Goal: Book appointment/travel/reservation

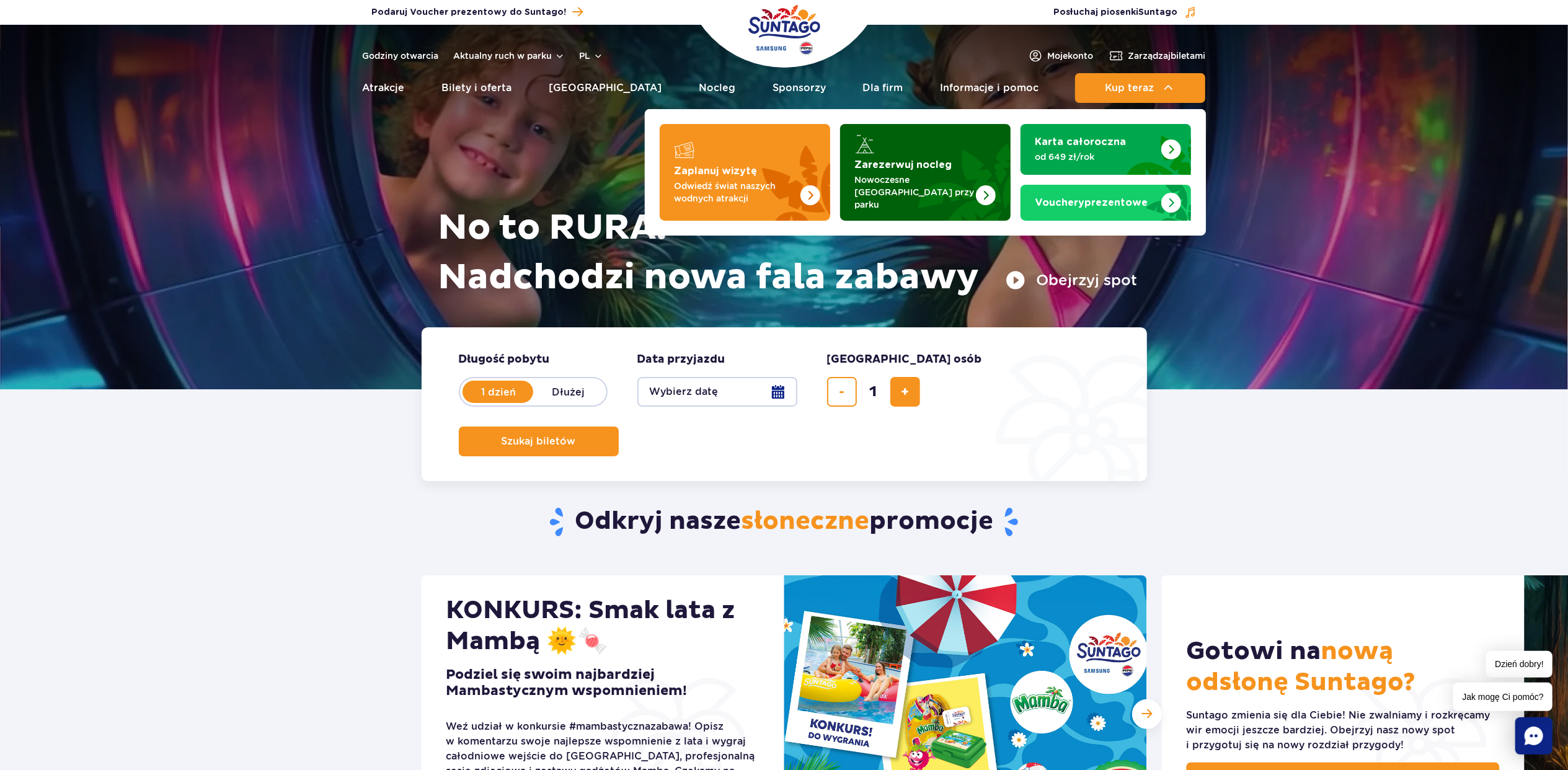
click at [902, 169] on strong "Zarezerwuj nocleg" at bounding box center [904, 165] width 97 height 10
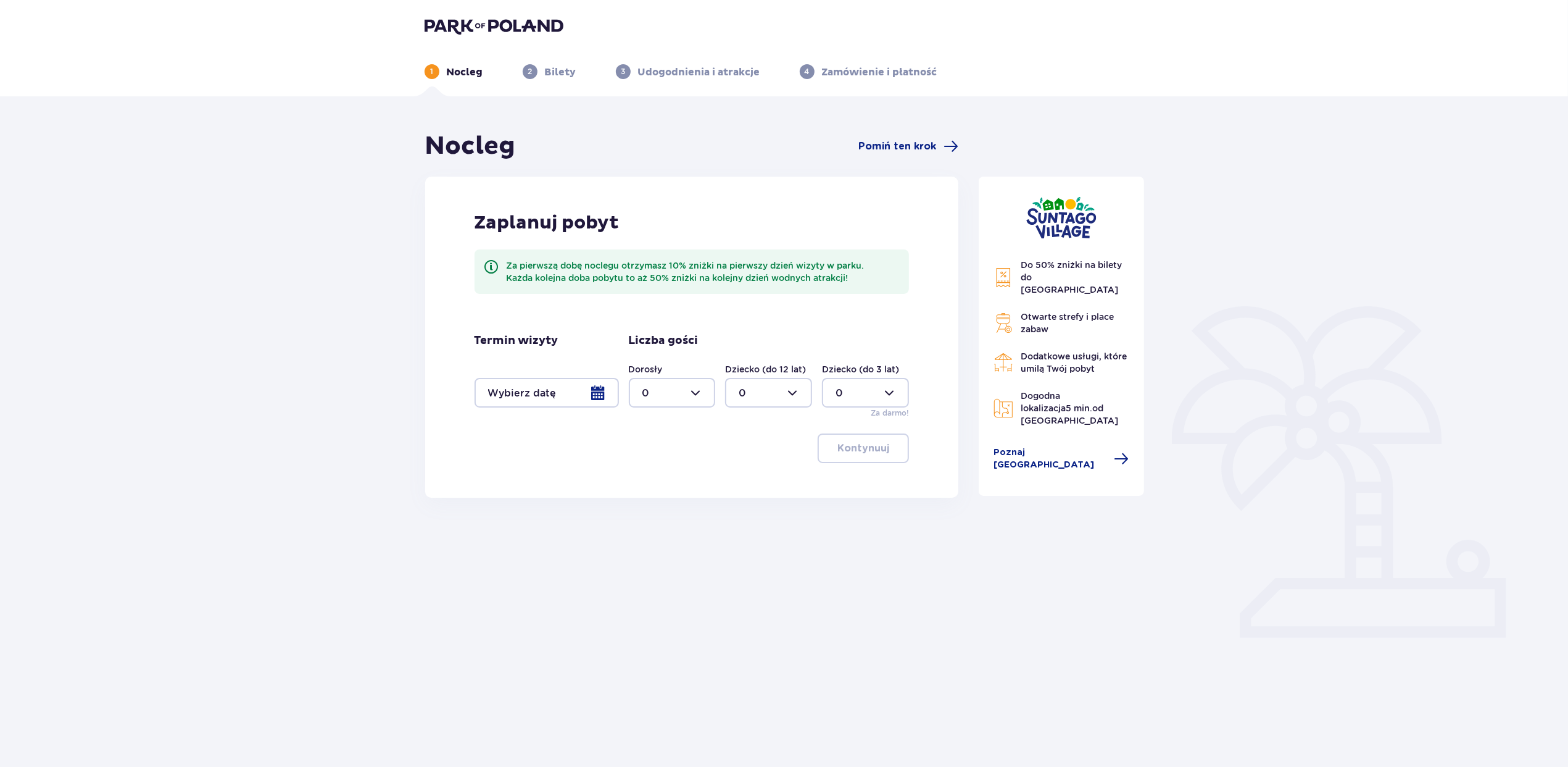
drag, startPoint x: 711, startPoint y: 337, endPoint x: 692, endPoint y: 337, distance: 19.0
click at [701, 337] on div "Liczba gości Dorosły 0 Dziecko (do 12 lat) 0 Dziecko (do 3 lat) 0 Za darmo!" at bounding box center [769, 375] width 281 height 85
drag, startPoint x: 645, startPoint y: 337, endPoint x: 627, endPoint y: 337, distance: 18.0
click at [627, 337] on div "Termin wizyty Liczba gości Dorosły 0 Dziecko (do 12 lat) 0 Dziecko (do 3 lat) 0…" at bounding box center [692, 375] width 435 height 85
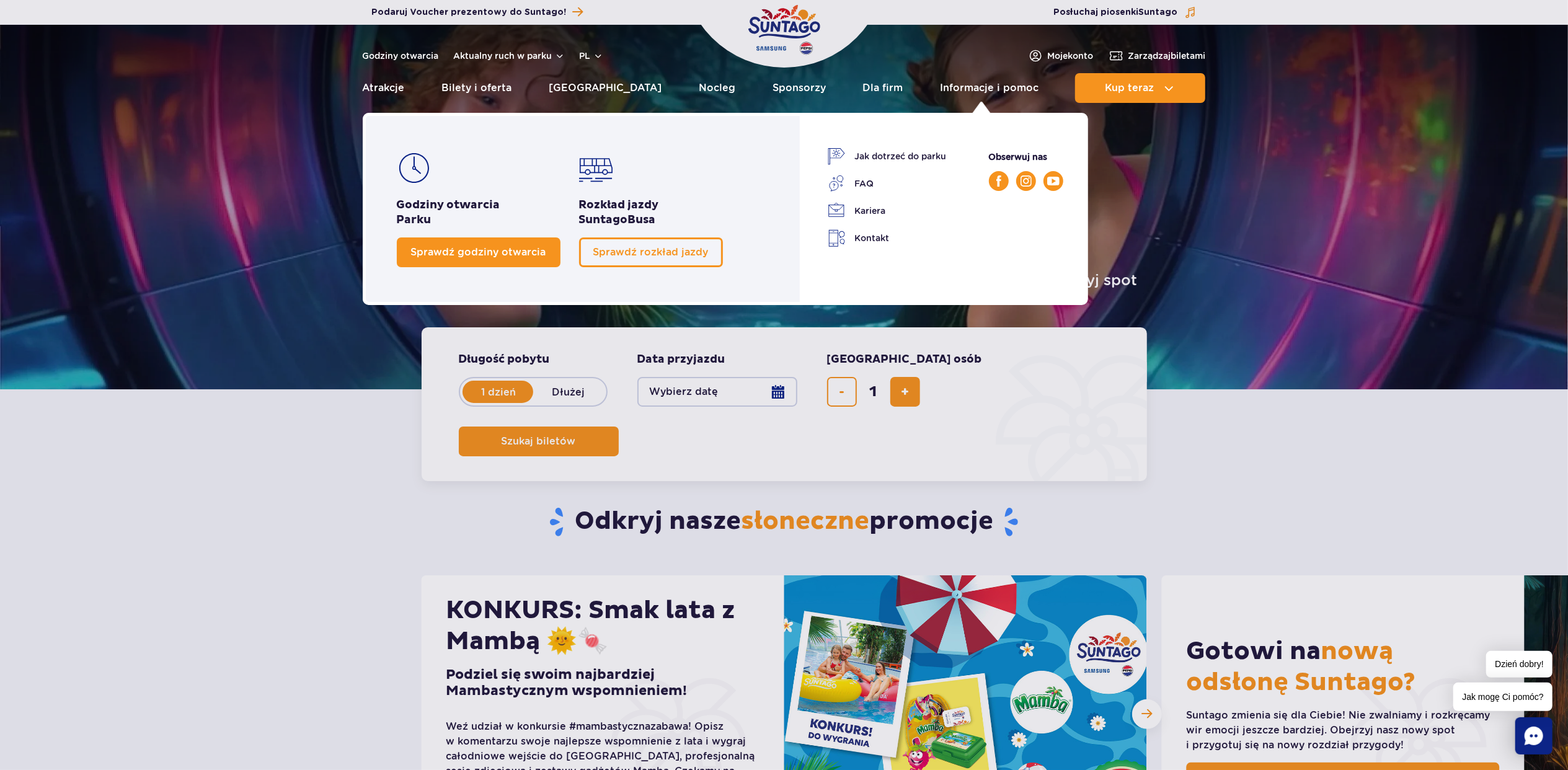
click at [510, 246] on span "Sprawdź godziny otwarcia" at bounding box center [479, 252] width 135 height 12
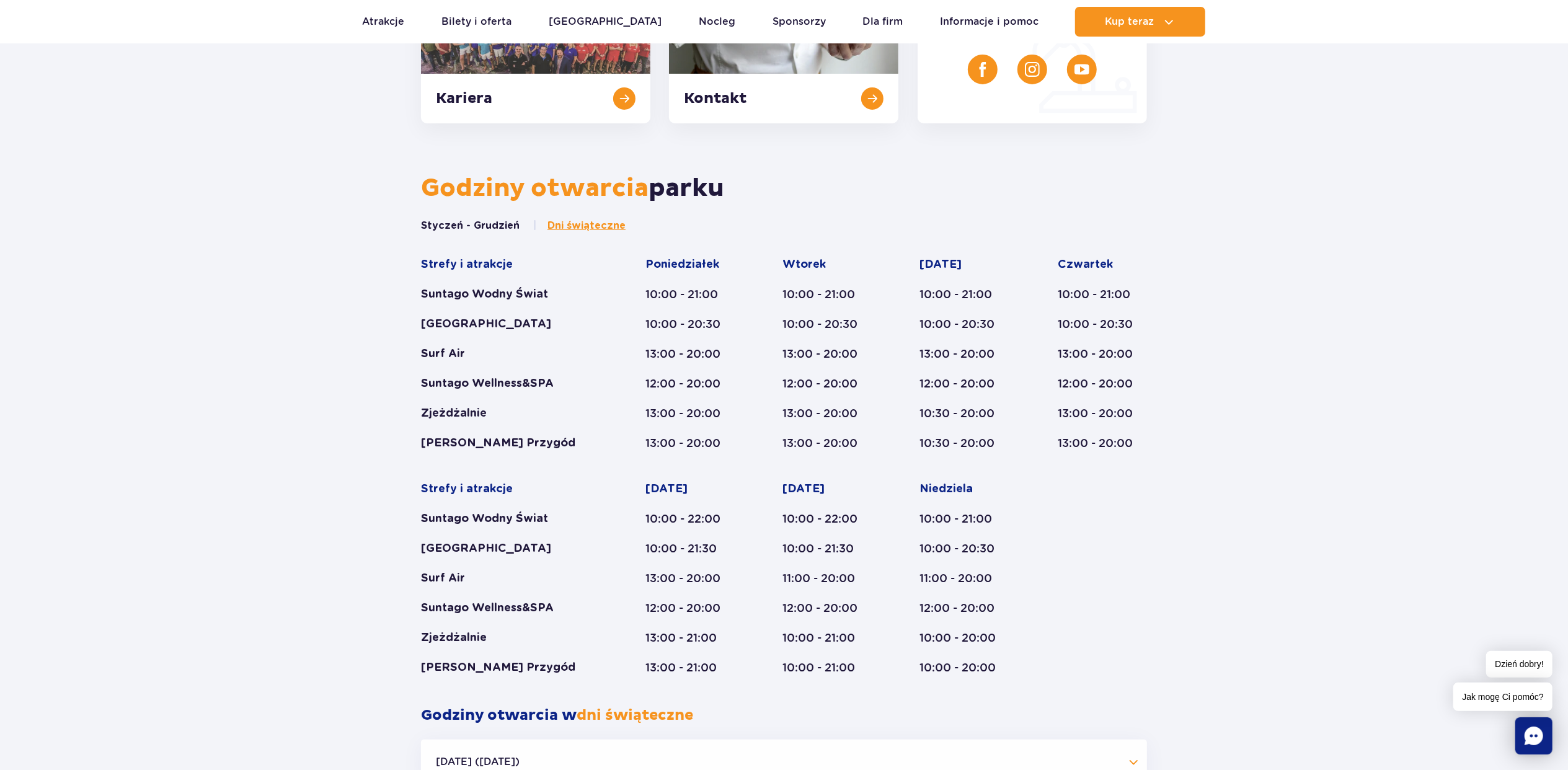
scroll to position [430, 0]
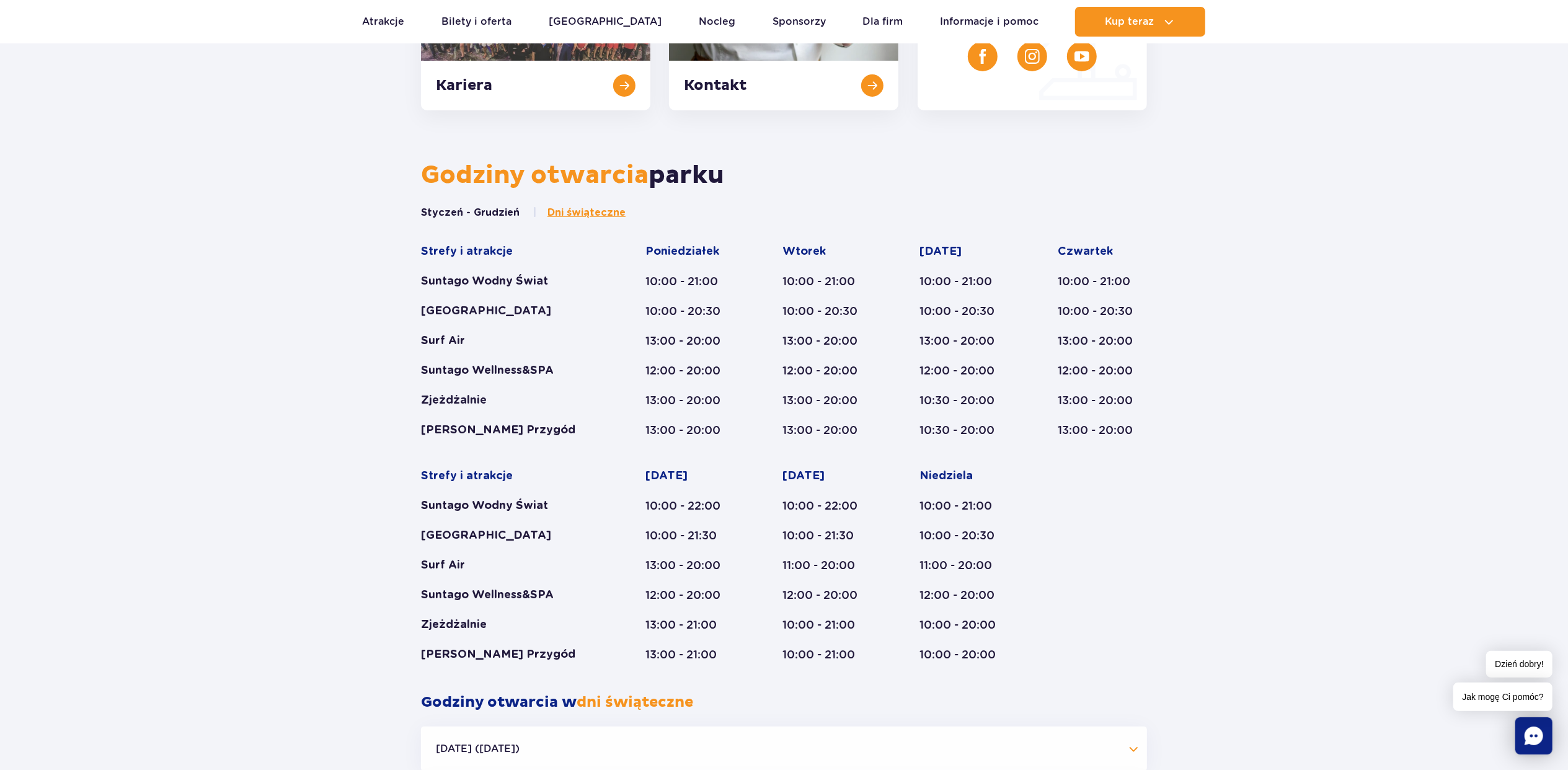
click at [551, 429] on div "[PERSON_NAME] Przygód" at bounding box center [509, 430] width 177 height 15
drag, startPoint x: 551, startPoint y: 429, endPoint x: 427, endPoint y: 401, distance: 127.1
click at [427, 401] on div "Strefy i atrakcje Suntago Wodny Świat Crocodile Island Surf Air Suntago Wellnes…" at bounding box center [509, 341] width 177 height 194
click at [564, 436] on div "[PERSON_NAME] Przygód" at bounding box center [509, 430] width 177 height 15
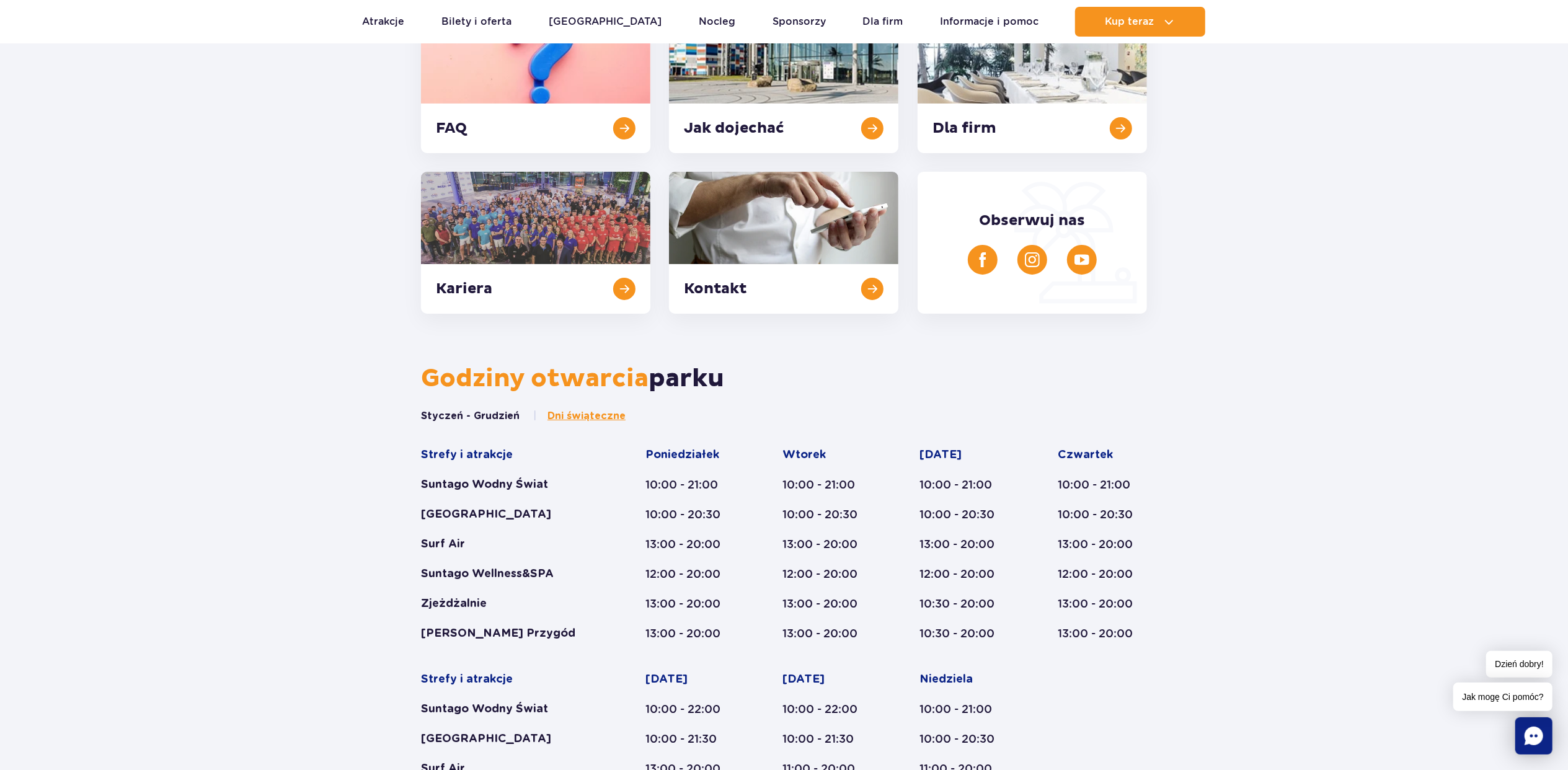
scroll to position [182, 0]
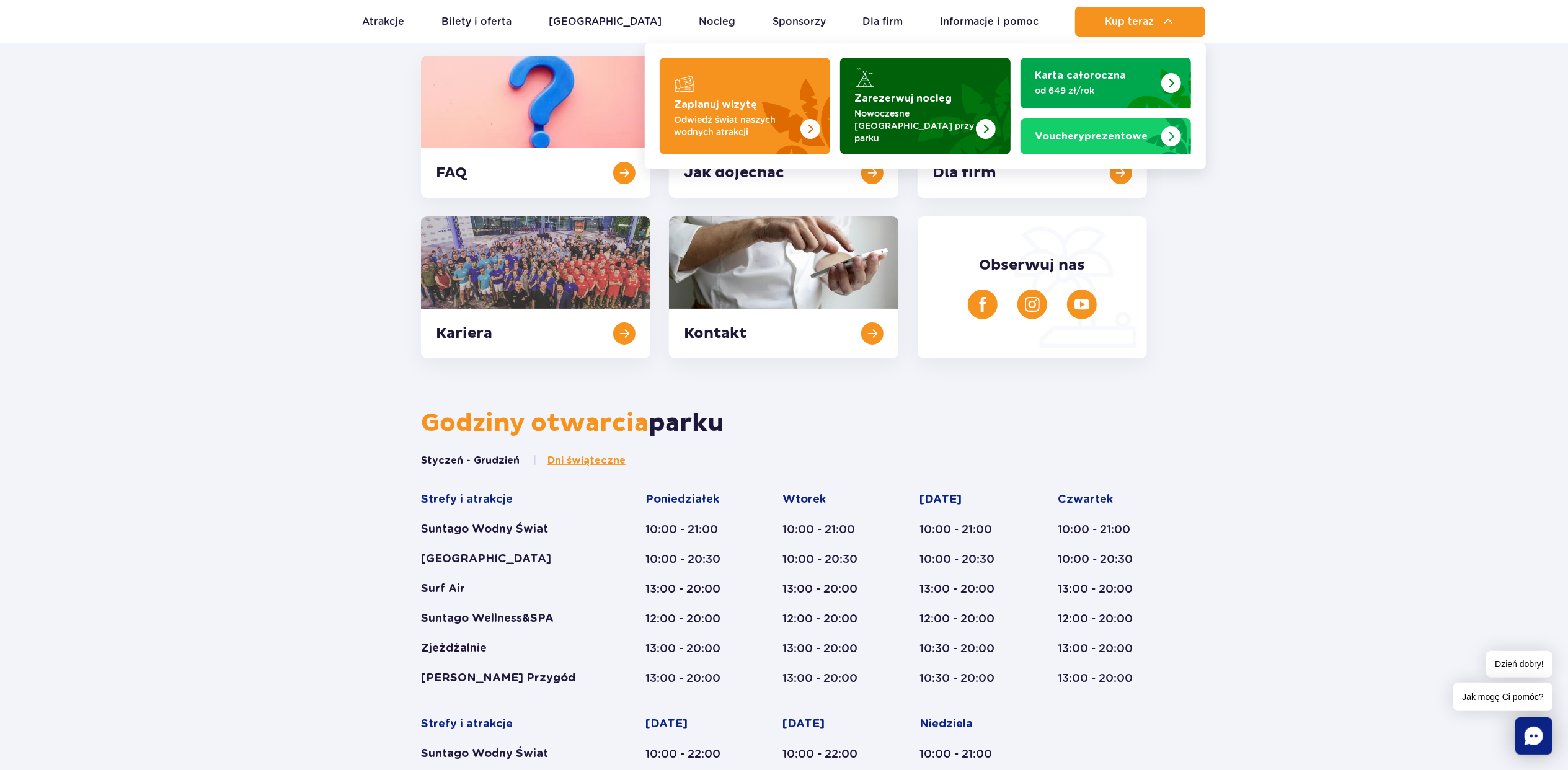
click at [894, 94] on strong "Zarezerwuj nocleg" at bounding box center [904, 98] width 97 height 10
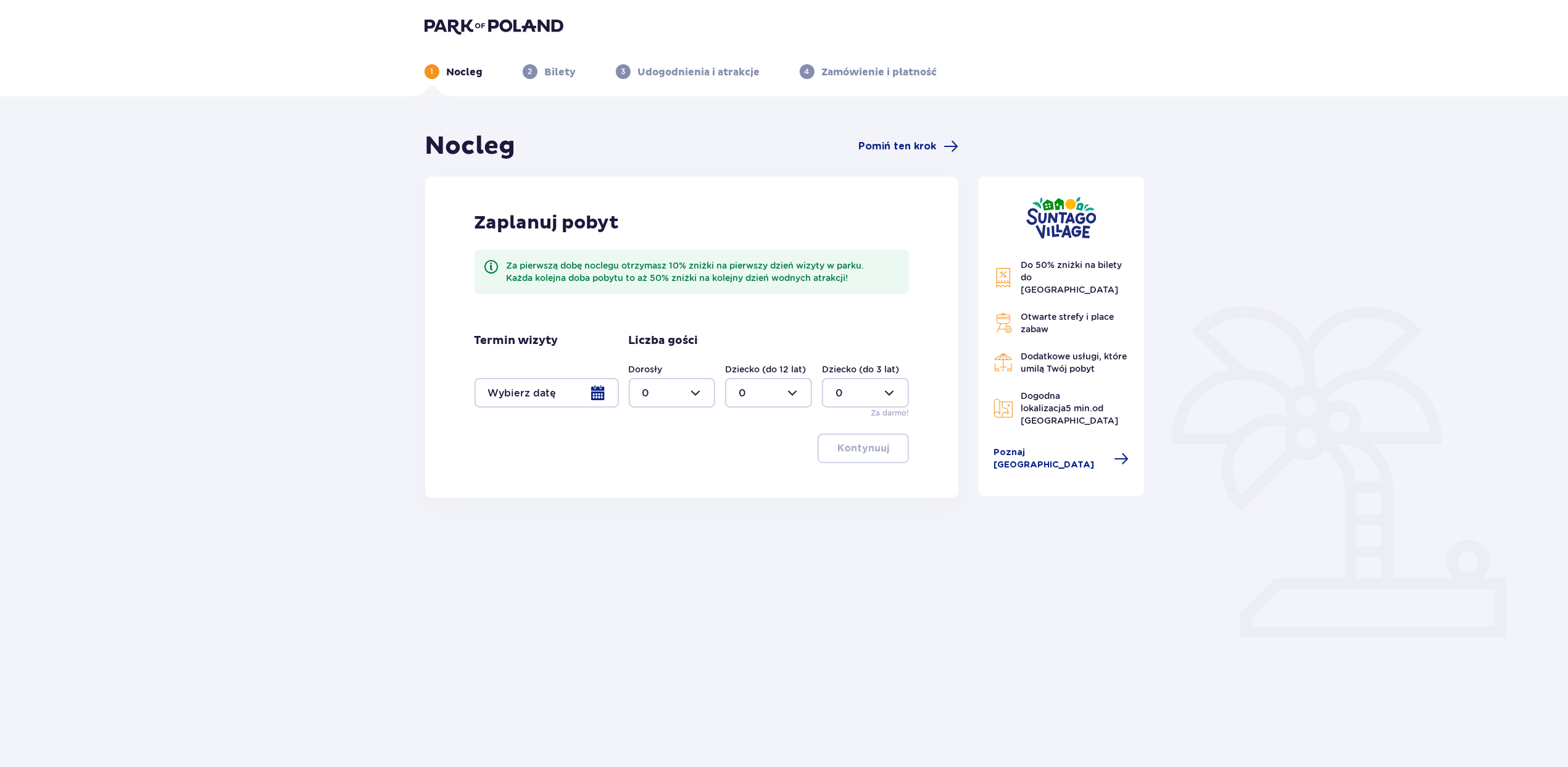
click at [519, 392] on div at bounding box center [547, 393] width 144 height 30
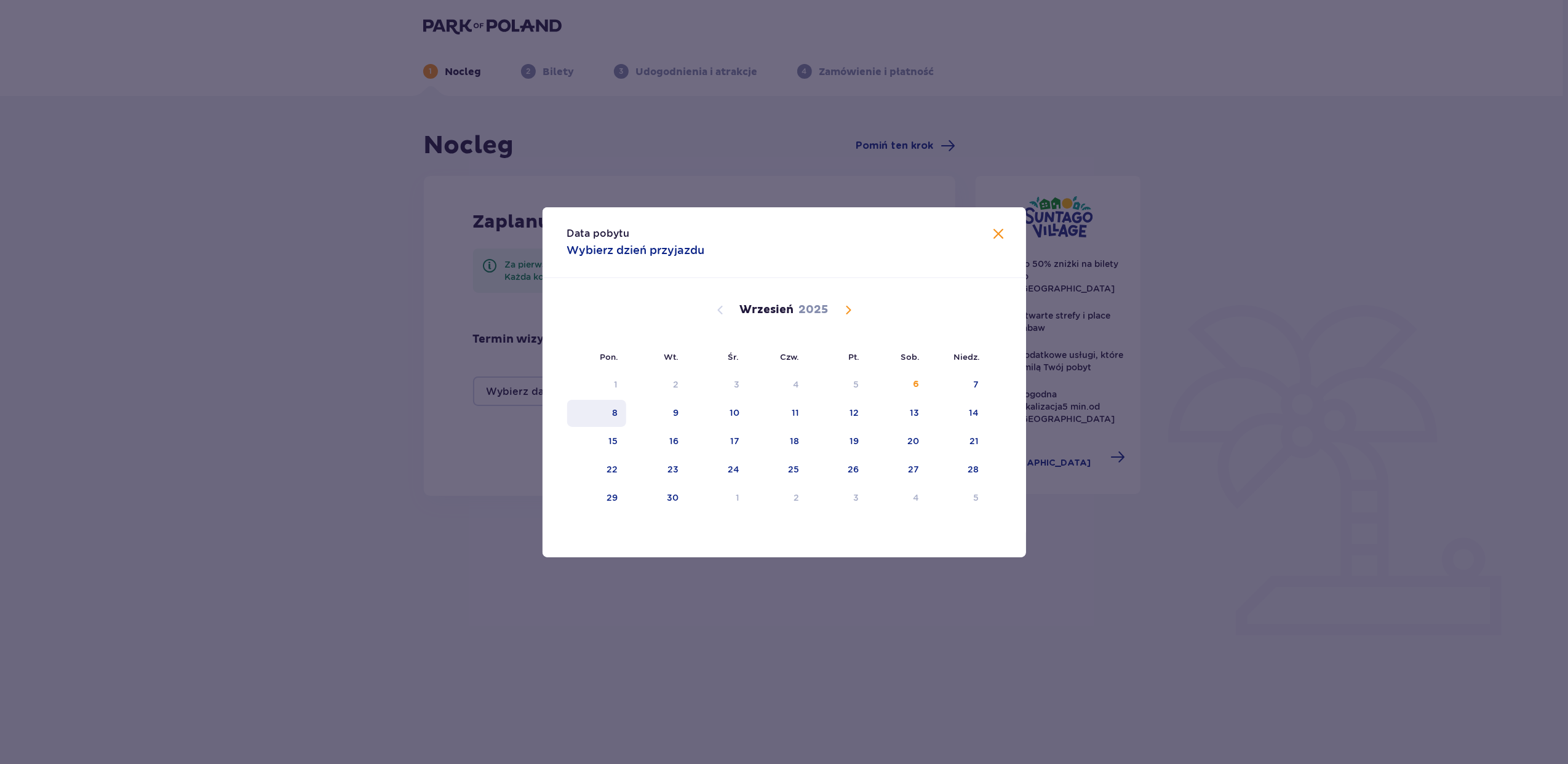
click at [625, 410] on div "8" at bounding box center [597, 413] width 60 height 27
click at [667, 409] on div "9" at bounding box center [657, 413] width 61 height 27
type input "08.09.25 - 09.09.25"
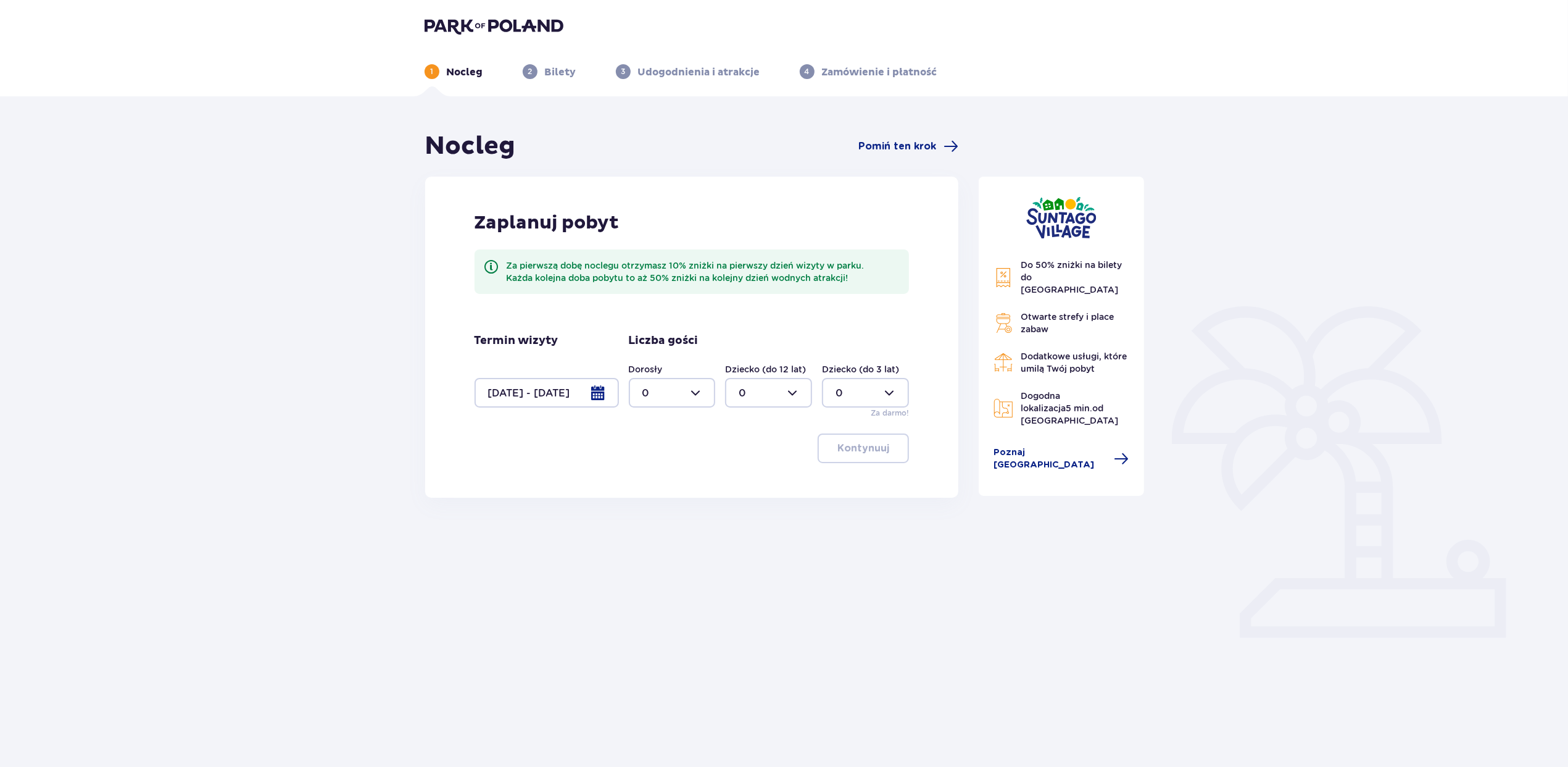
click at [659, 396] on div at bounding box center [673, 393] width 87 height 30
click at [668, 490] on span "2" at bounding box center [672, 482] width 84 height 26
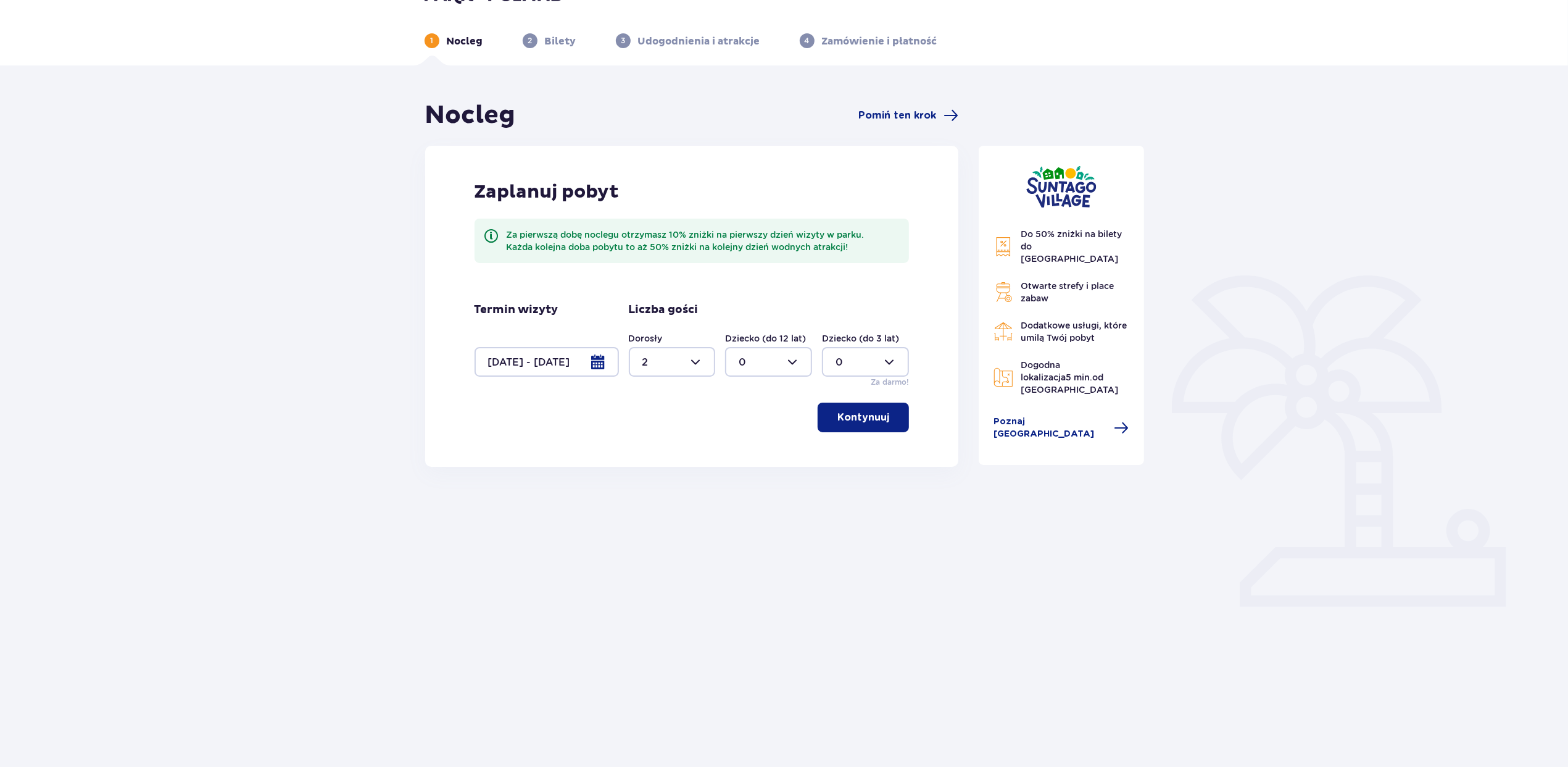
scroll to position [44, 0]
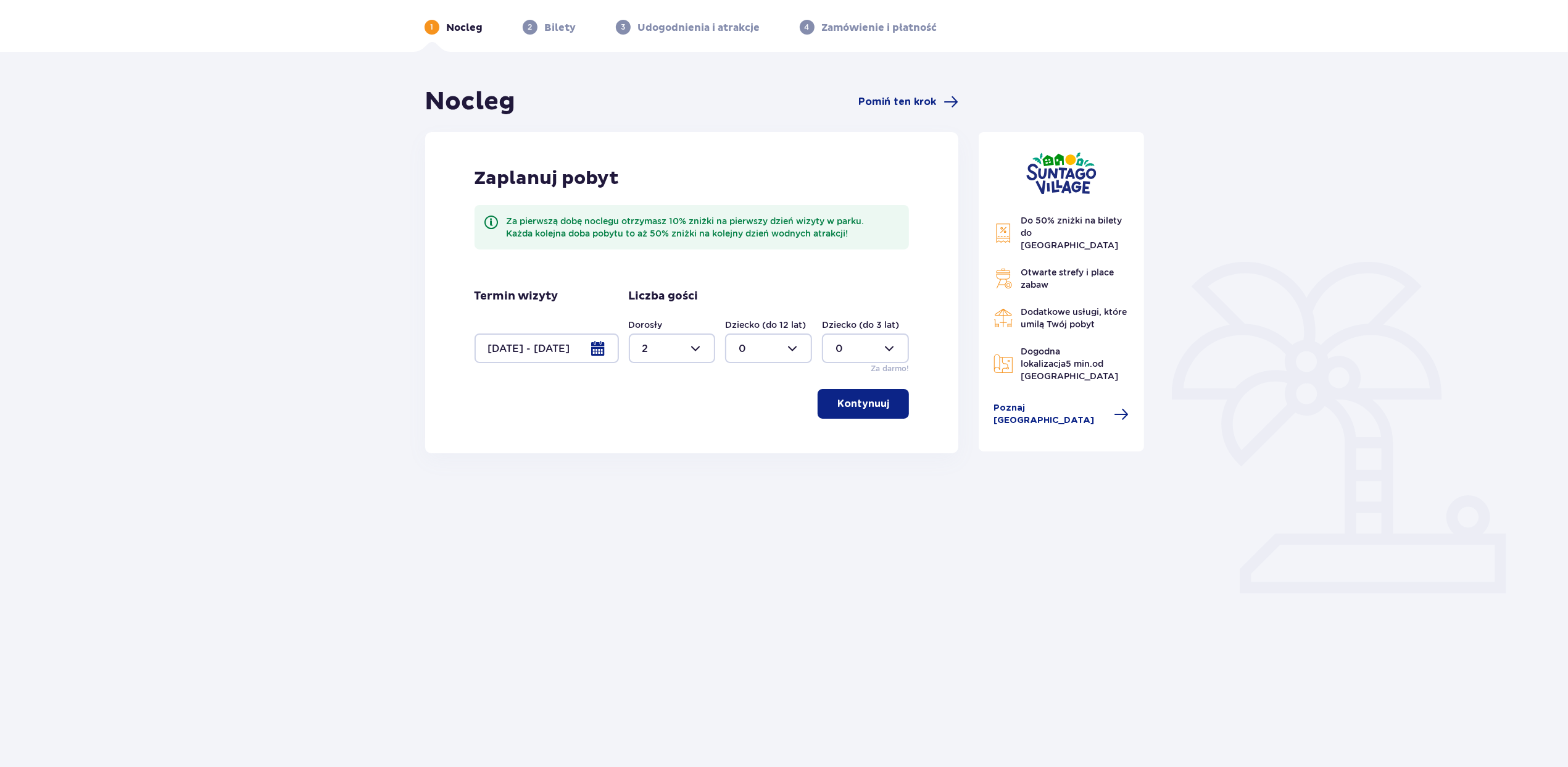
click at [675, 348] on div at bounding box center [673, 348] width 87 height 30
click at [667, 457] on div "3" at bounding box center [672, 464] width 60 height 14
type input "3"
click at [763, 359] on div at bounding box center [769, 348] width 87 height 30
click at [743, 433] on p "2" at bounding box center [742, 438] width 6 height 14
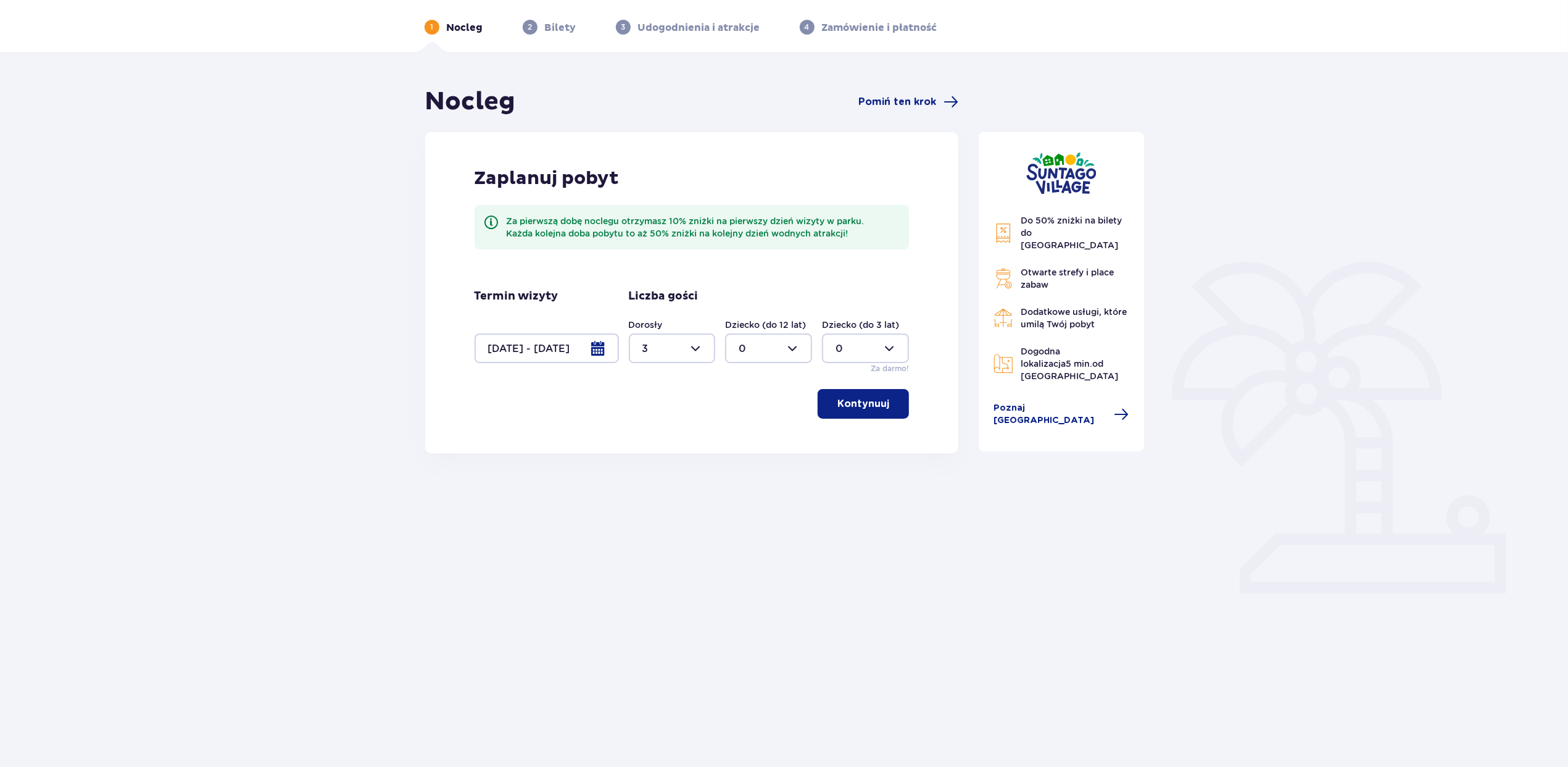
type input "2"
click at [852, 409] on p "Kontynuuj" at bounding box center [863, 404] width 52 height 14
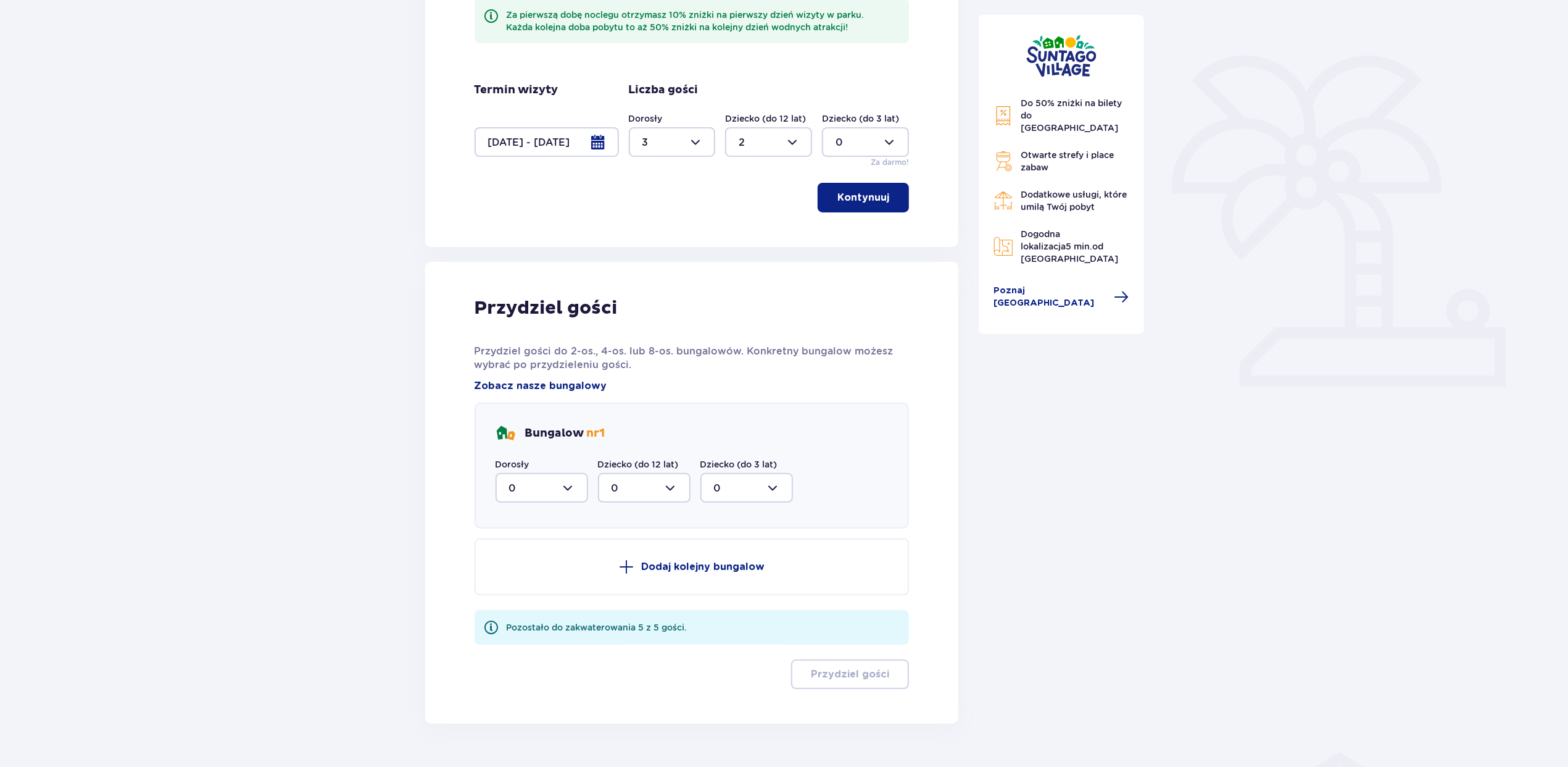
scroll to position [280, 0]
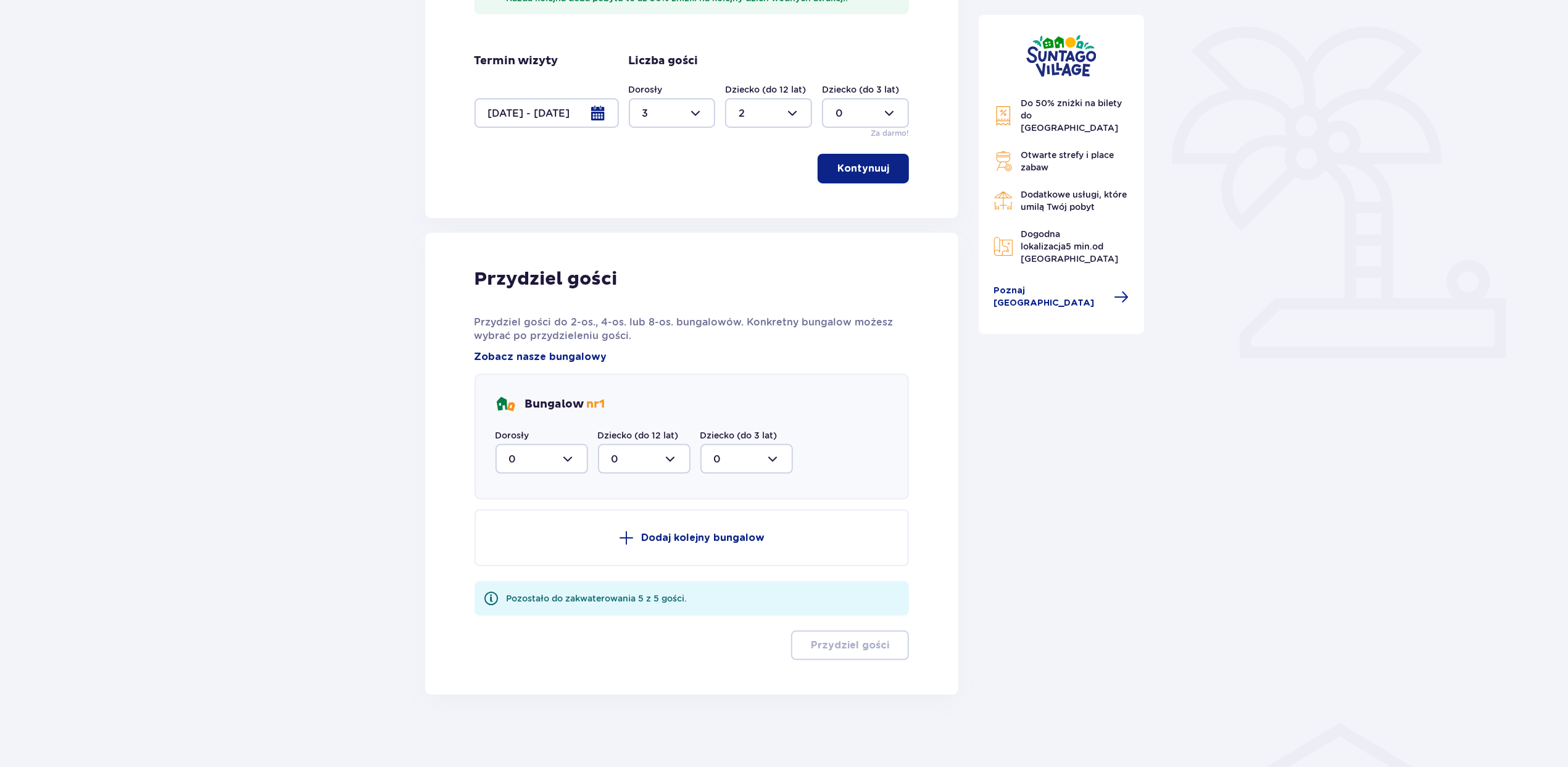
click at [513, 470] on div at bounding box center [542, 459] width 93 height 30
click at [533, 569] on div "3" at bounding box center [542, 574] width 65 height 14
type input "3"
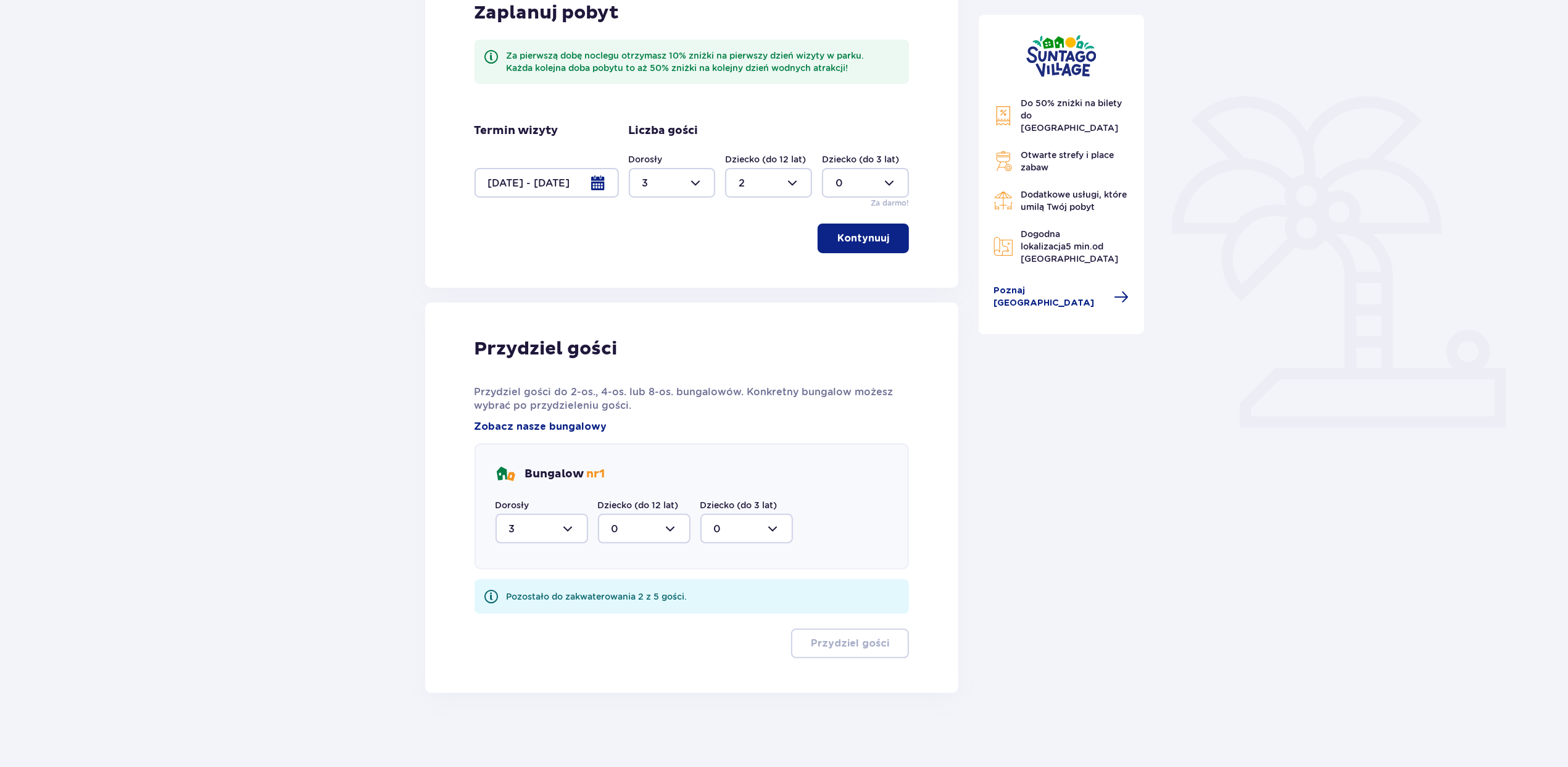
scroll to position [208, 0]
click at [630, 531] on div at bounding box center [644, 530] width 93 height 30
click at [640, 618] on div "2" at bounding box center [644, 619] width 65 height 14
type input "2"
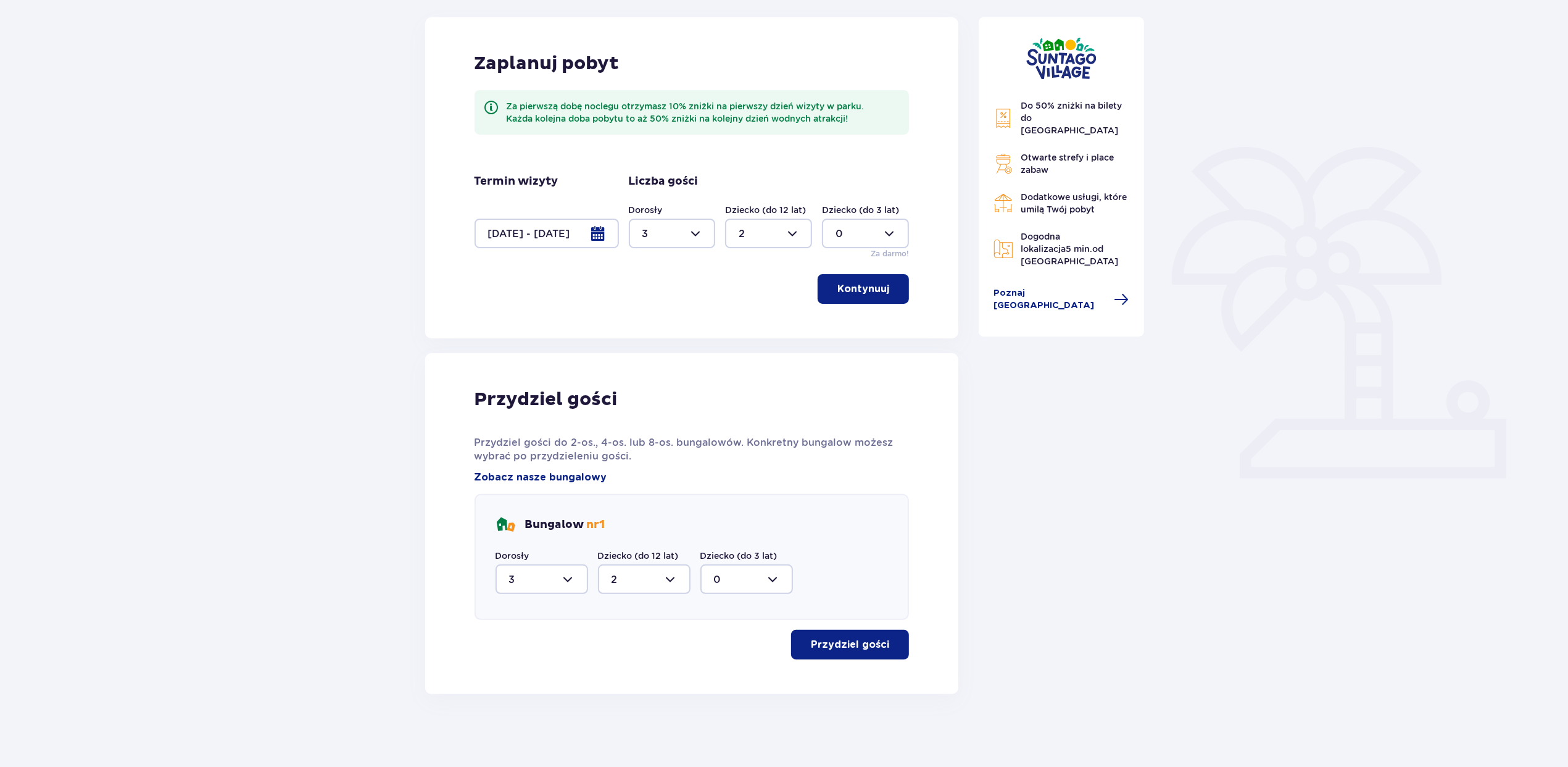
click at [838, 652] on button "Przydziel gości" at bounding box center [850, 644] width 118 height 30
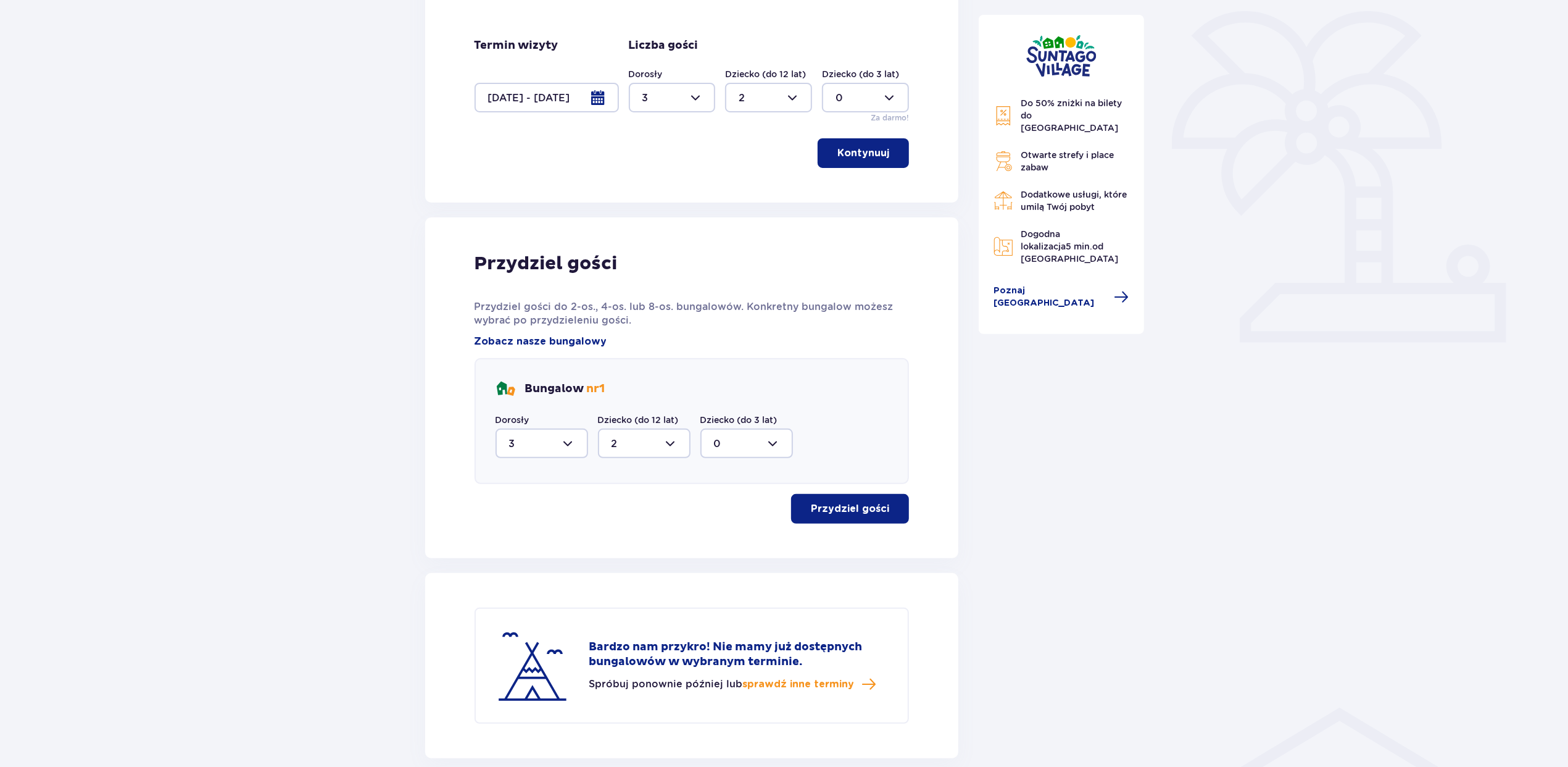
scroll to position [194, 0]
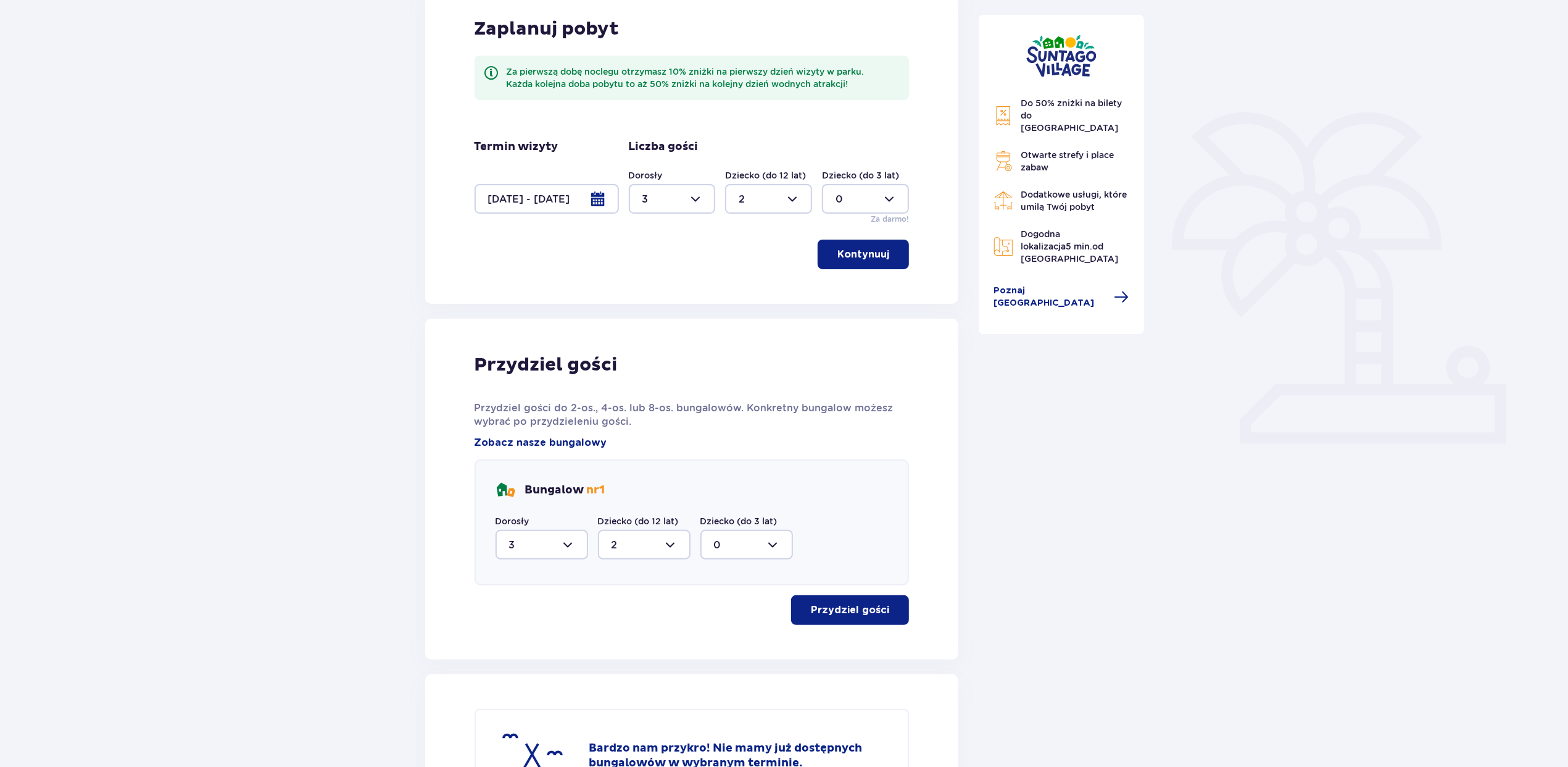
click at [764, 201] on div at bounding box center [769, 199] width 87 height 30
click at [672, 294] on div "Zaplanuj pobyt Za pierwszą dobę noclegu otrzymasz 10% zniżki na pierwszy dzień …" at bounding box center [692, 143] width 534 height 321
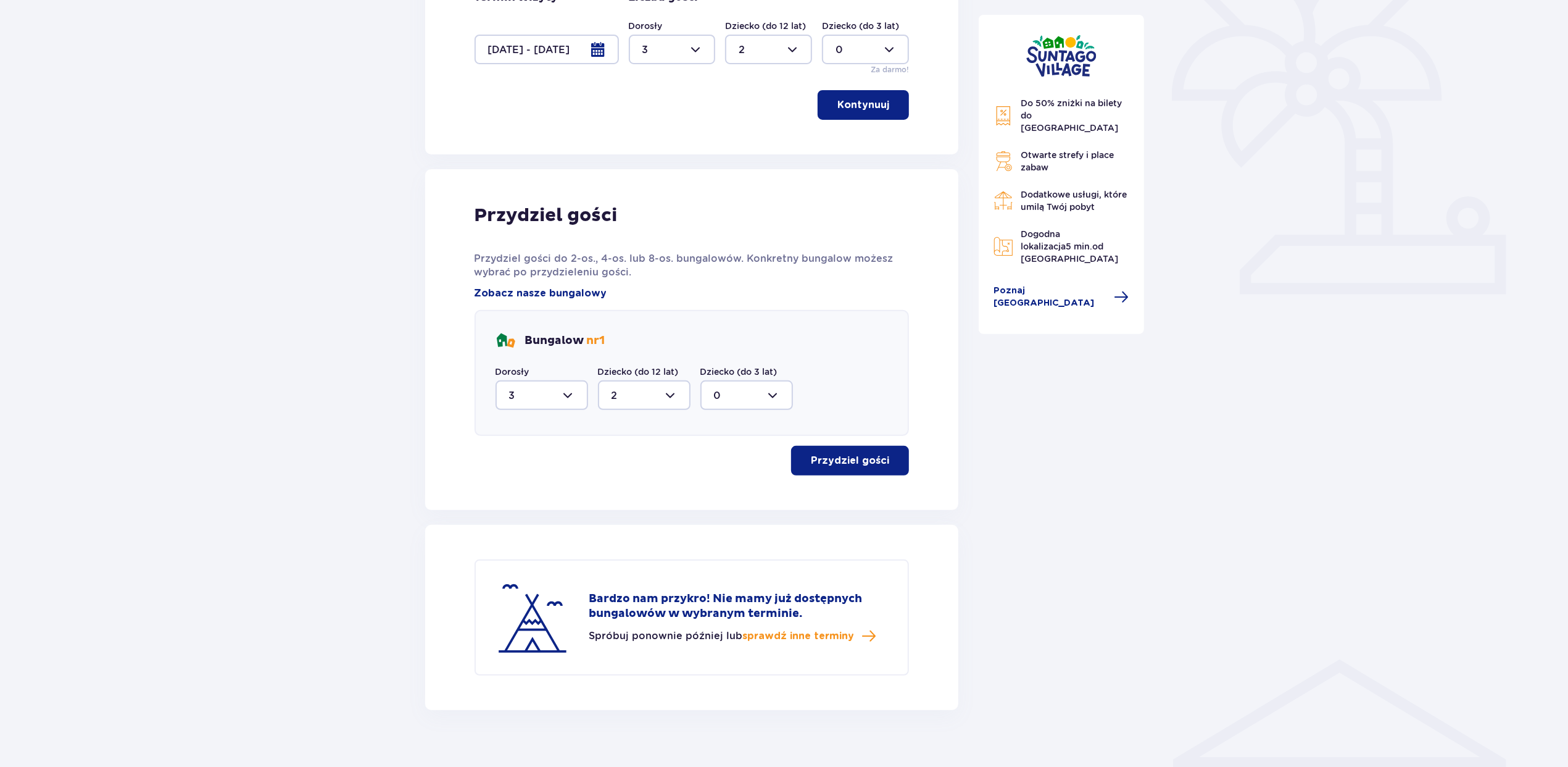
scroll to position [359, 0]
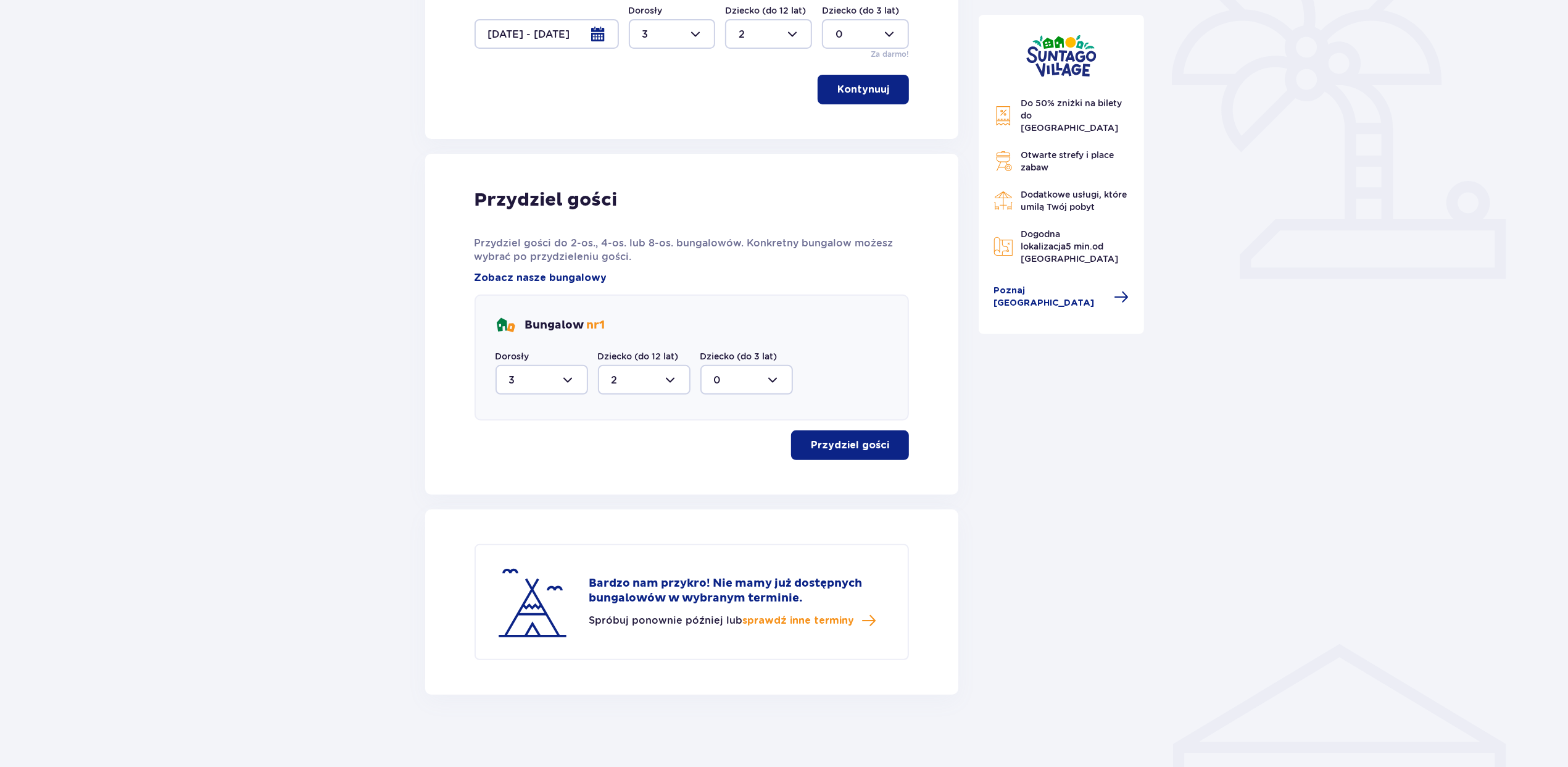
click at [543, 381] on div at bounding box center [542, 380] width 93 height 30
click at [524, 321] on div "2" at bounding box center [542, 316] width 65 height 14
type input "2"
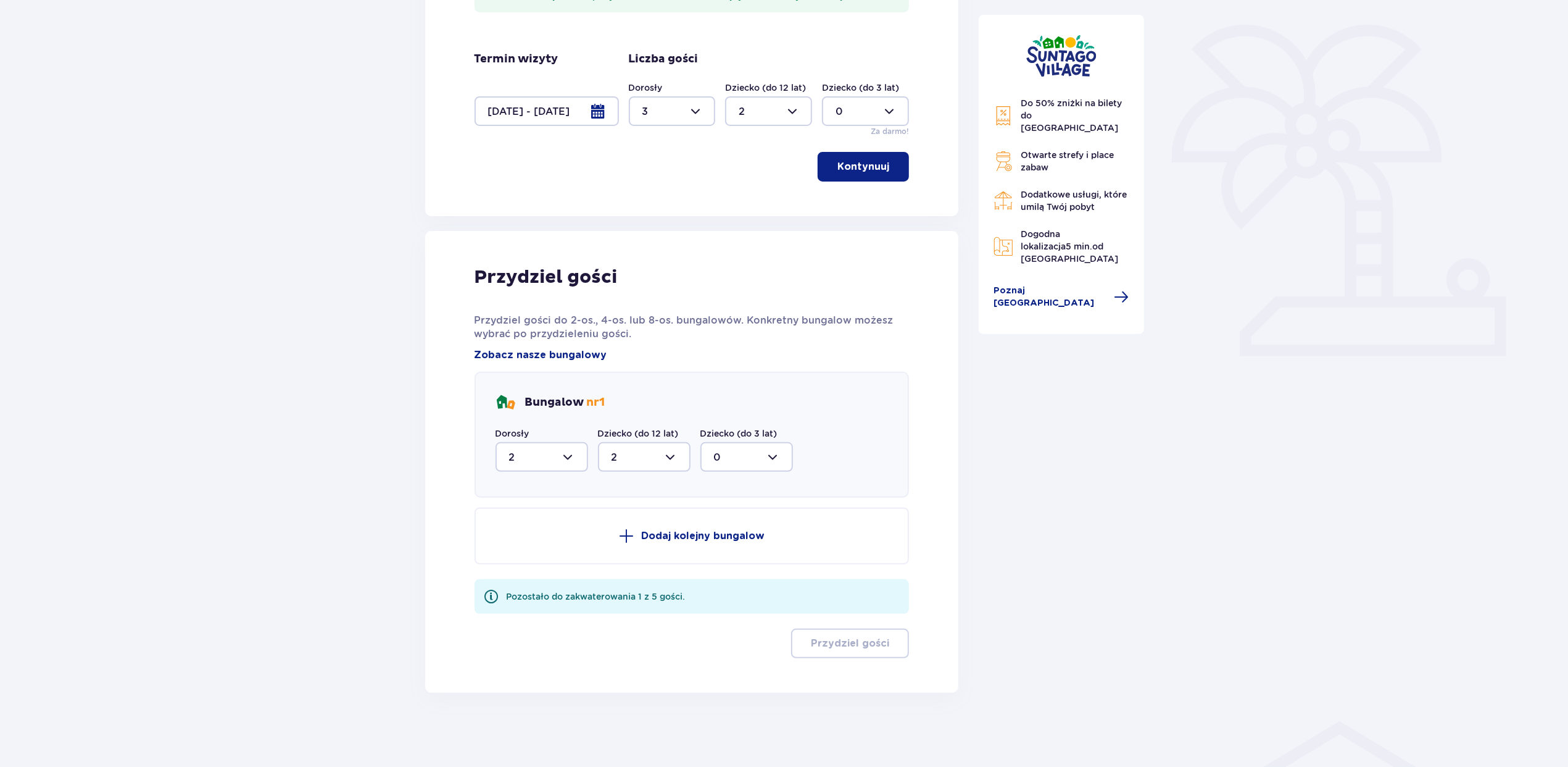
scroll to position [280, 0]
click at [644, 442] on div "Dziecko (do 12 lat) 2" at bounding box center [644, 451] width 93 height 44
click at [633, 463] on div at bounding box center [644, 459] width 93 height 30
click at [642, 512] on span "1" at bounding box center [644, 522] width 90 height 26
type input "1"
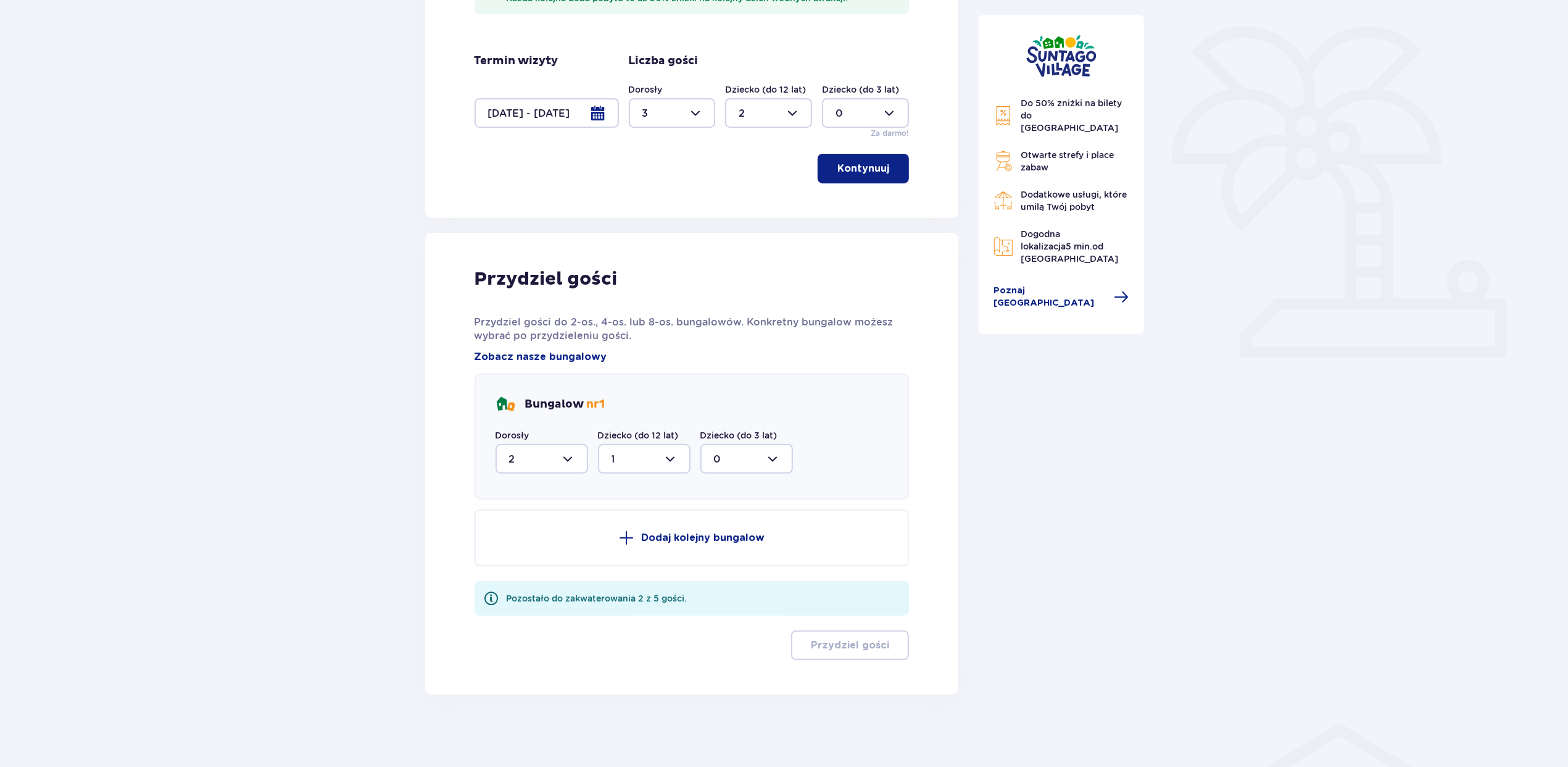
click at [692, 532] on p "Dodaj kolejny bungalow" at bounding box center [703, 537] width 123 height 14
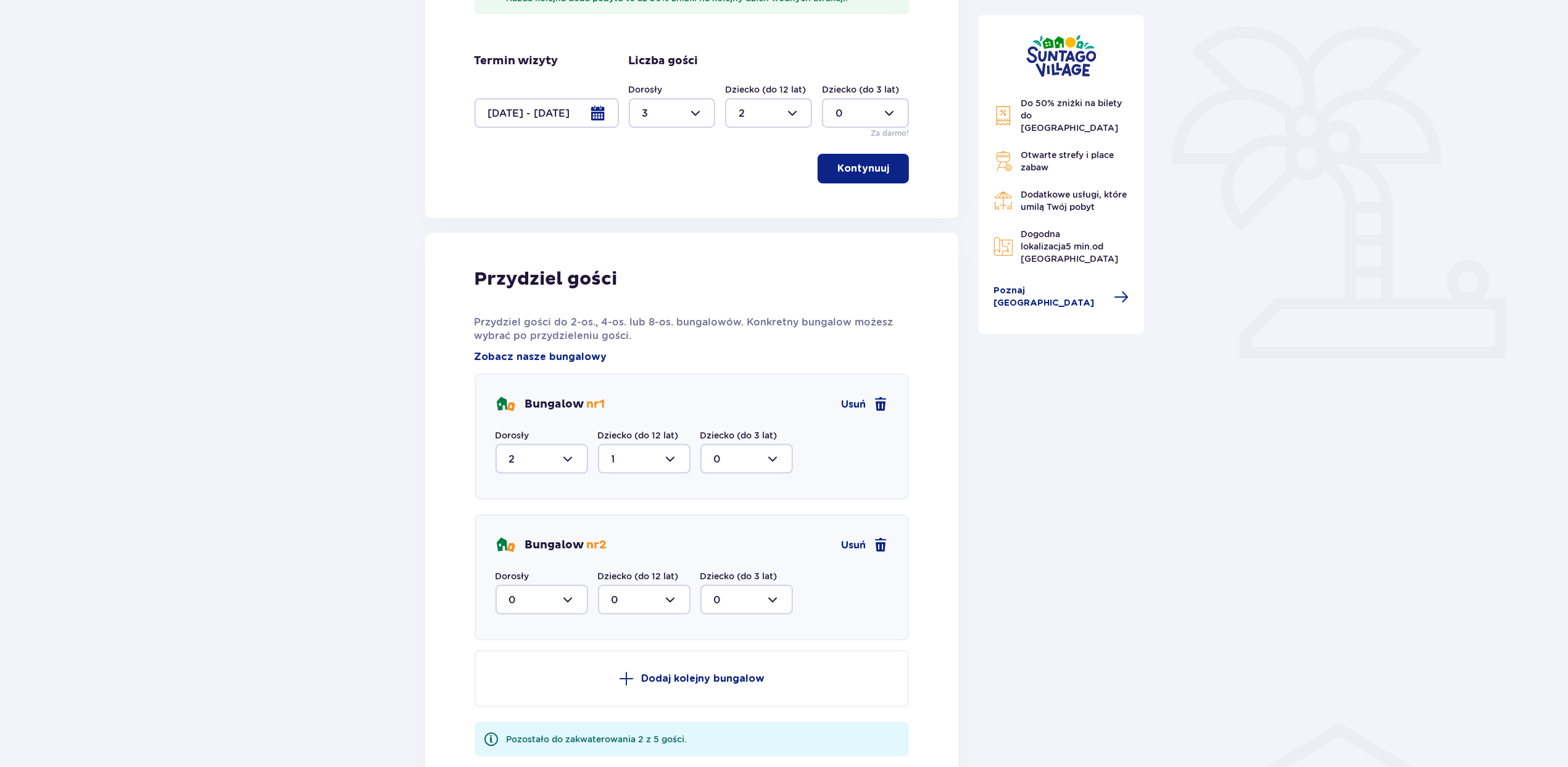
click at [527, 596] on div at bounding box center [542, 599] width 93 height 30
click at [526, 666] on div "1" at bounding box center [542, 663] width 65 height 14
type input "1"
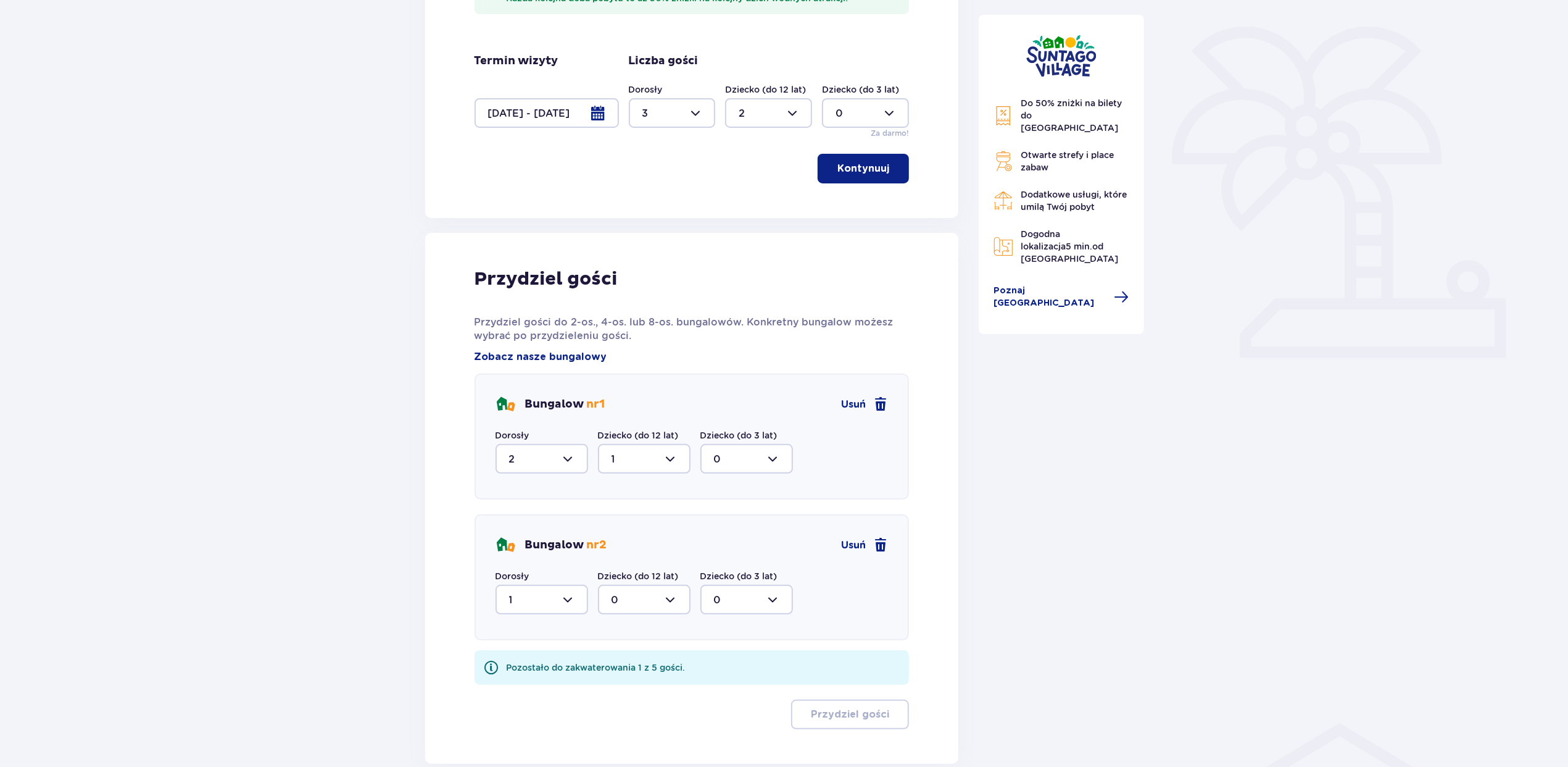
click at [643, 597] on div at bounding box center [644, 599] width 93 height 30
click at [633, 663] on div "1" at bounding box center [644, 663] width 65 height 14
type input "1"
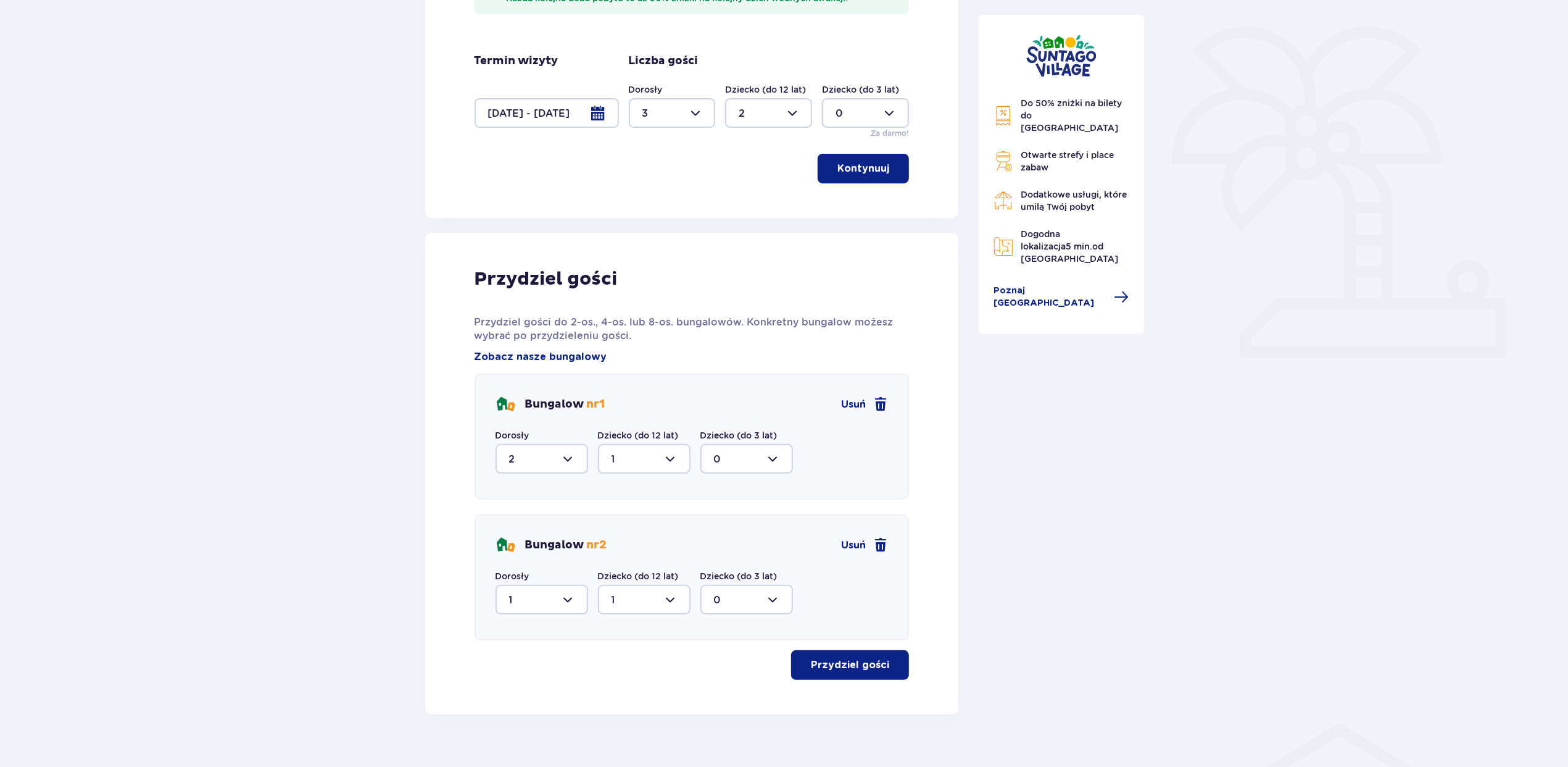
scroll to position [300, 0]
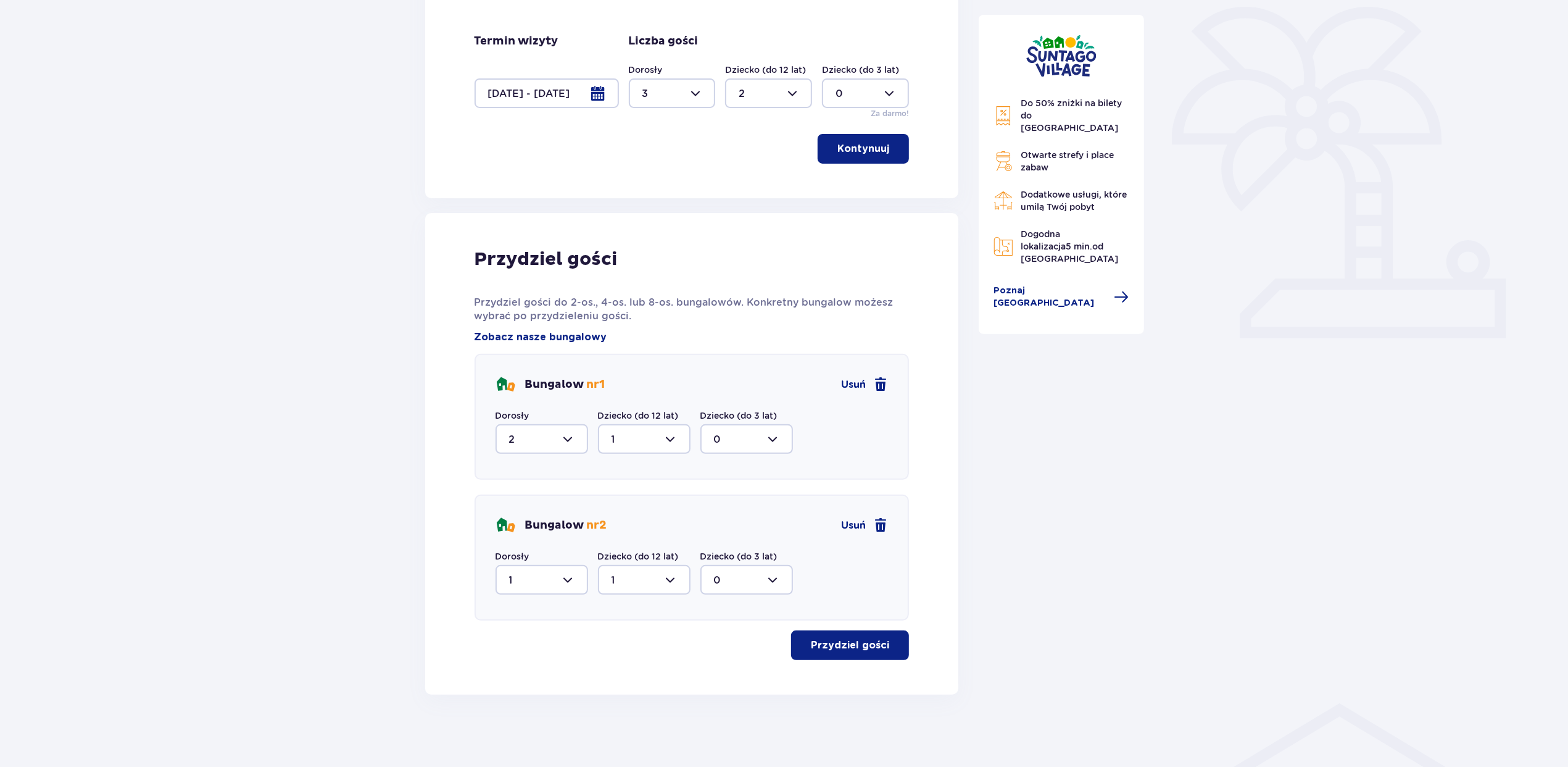
click at [852, 644] on p "Przydziel gości" at bounding box center [850, 645] width 78 height 14
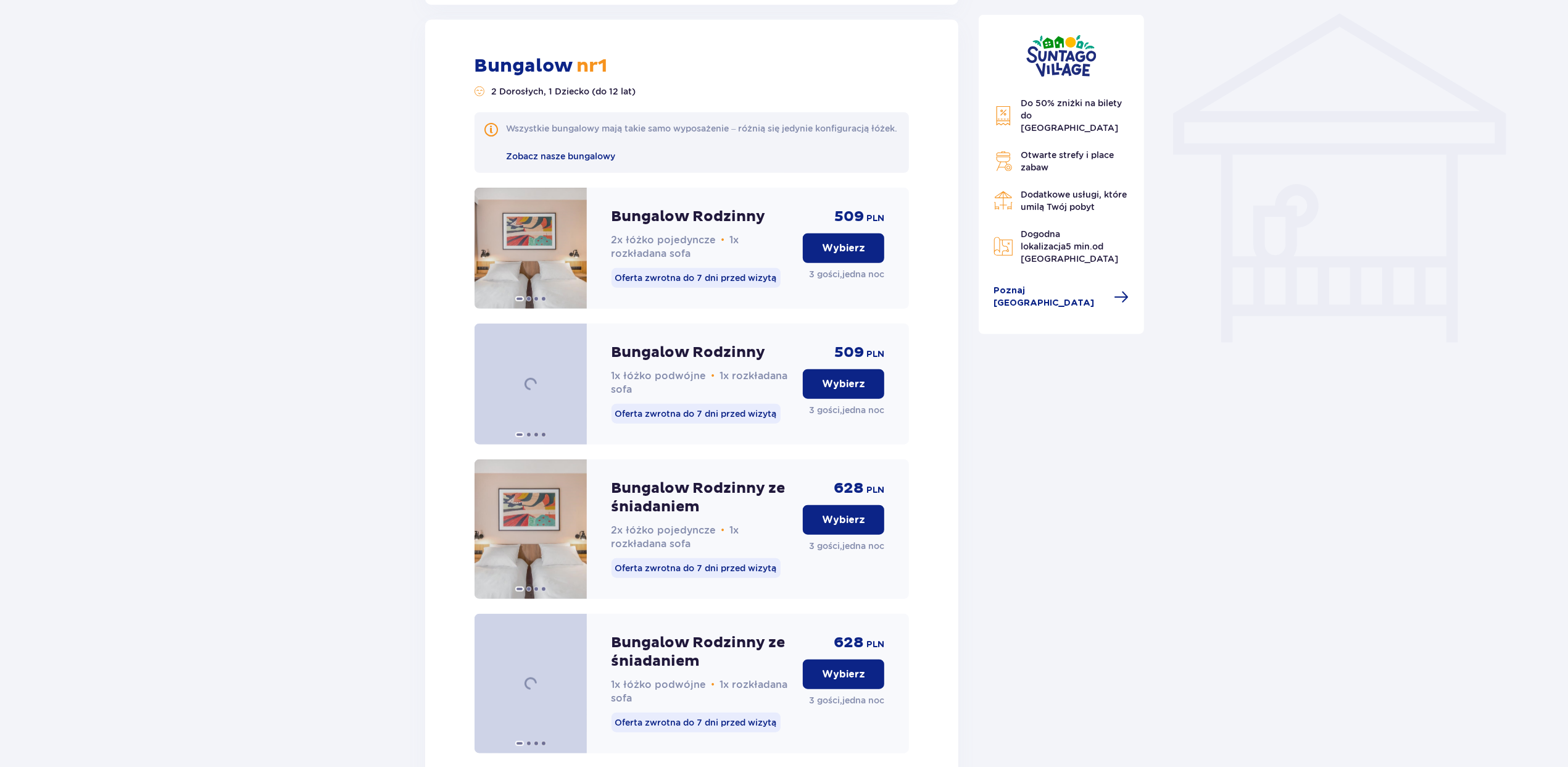
scroll to position [992, 0]
